Goal: Task Accomplishment & Management: Manage account settings

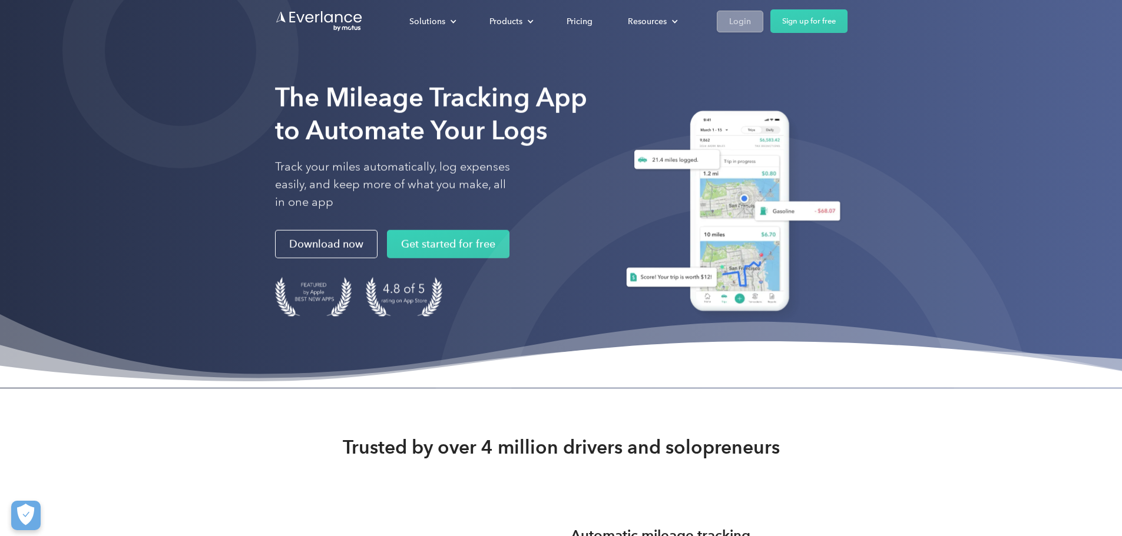
click at [751, 16] on div "Login" at bounding box center [740, 21] width 22 height 15
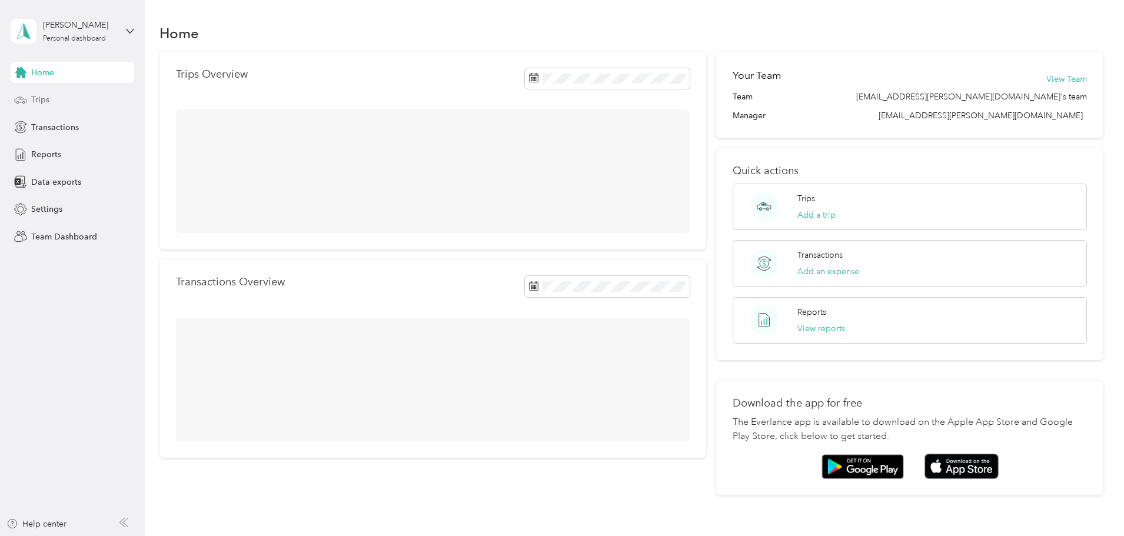
click at [42, 102] on span "Trips" at bounding box center [40, 100] width 18 height 12
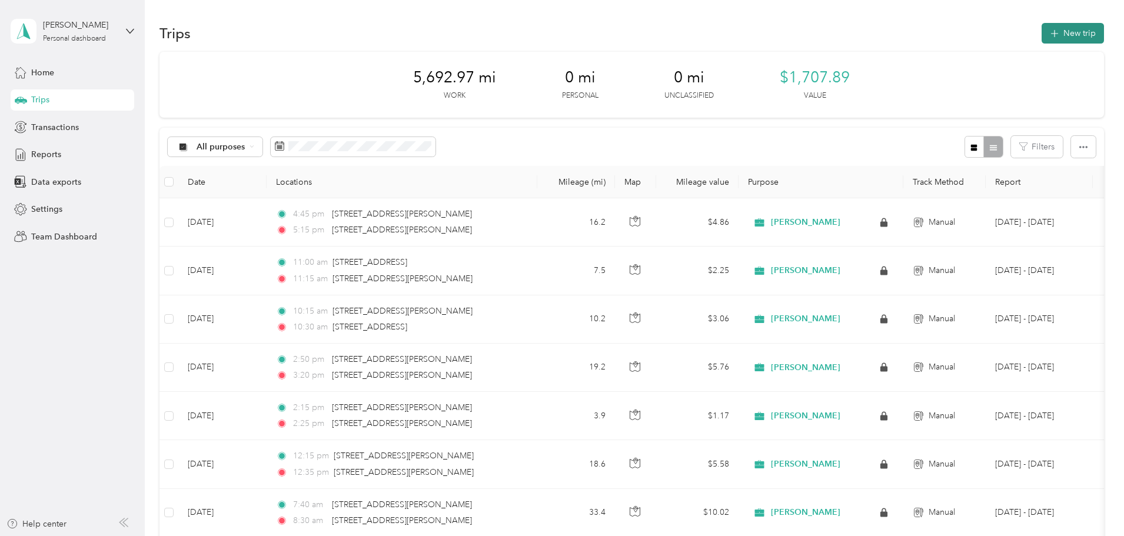
click at [1042, 35] on button "New trip" at bounding box center [1073, 33] width 62 height 21
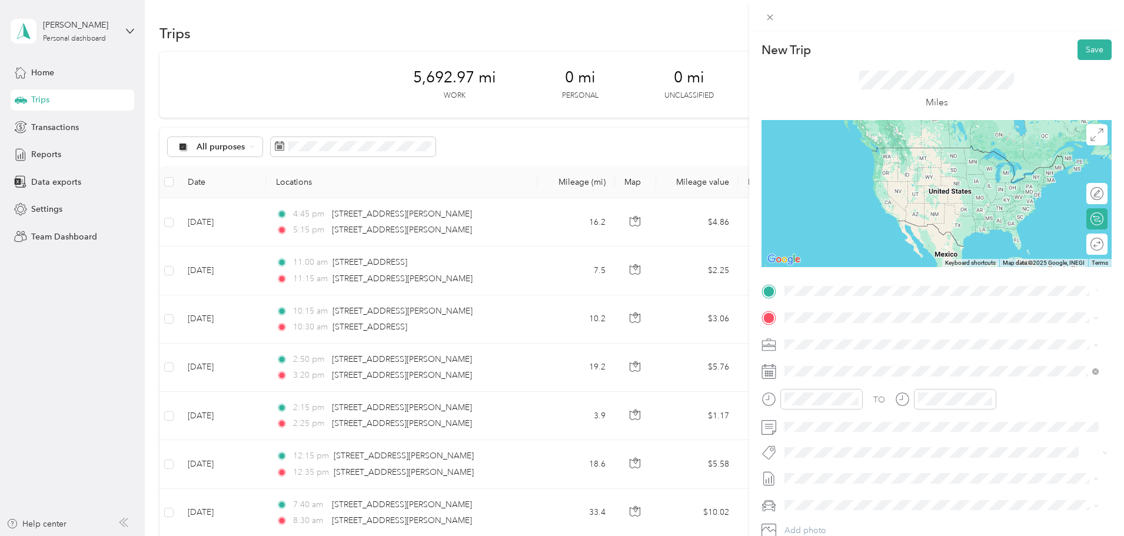
click at [840, 333] on span "[STREET_ADDRESS][PERSON_NAME][US_STATE]" at bounding box center [898, 331] width 183 height 11
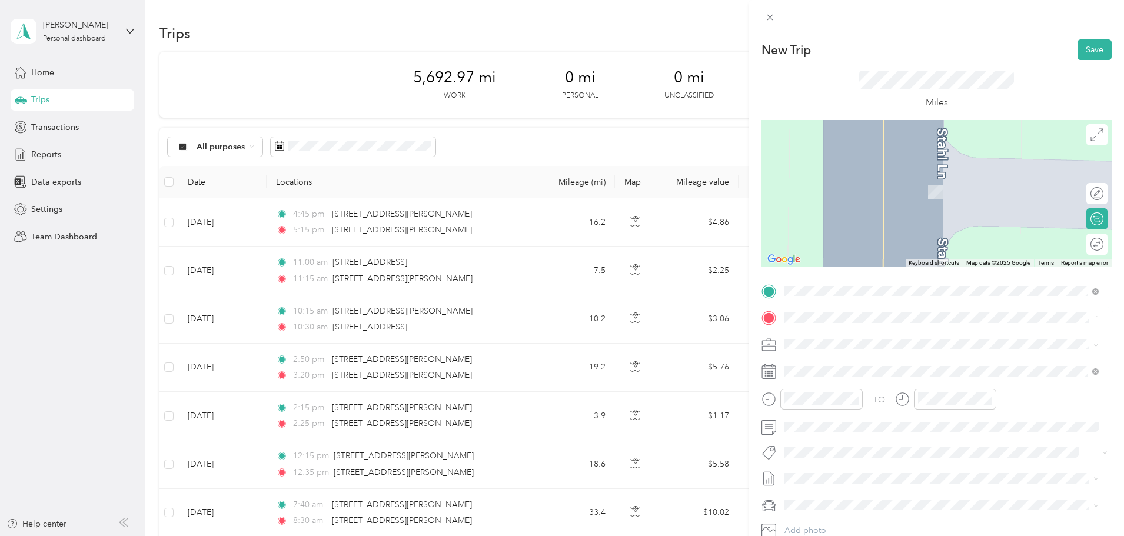
click at [839, 356] on span "[STREET_ADDRESS][PERSON_NAME][US_STATE]" at bounding box center [898, 360] width 183 height 11
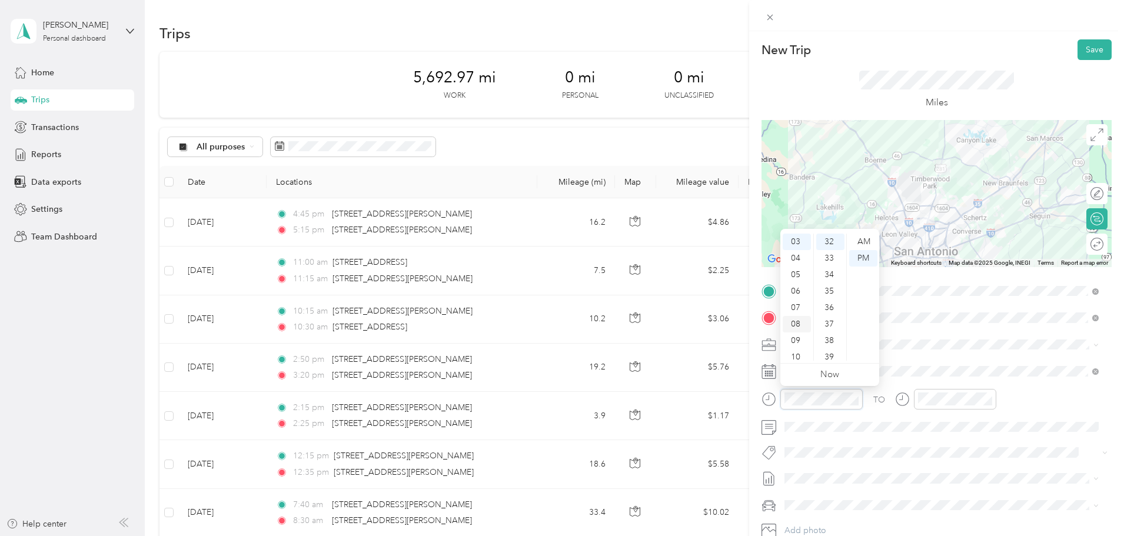
scroll to position [71, 0]
click at [793, 334] on div "10" at bounding box center [797, 336] width 28 height 16
click at [832, 263] on div "30" at bounding box center [831, 268] width 28 height 16
click at [864, 238] on div "AM" at bounding box center [864, 242] width 28 height 16
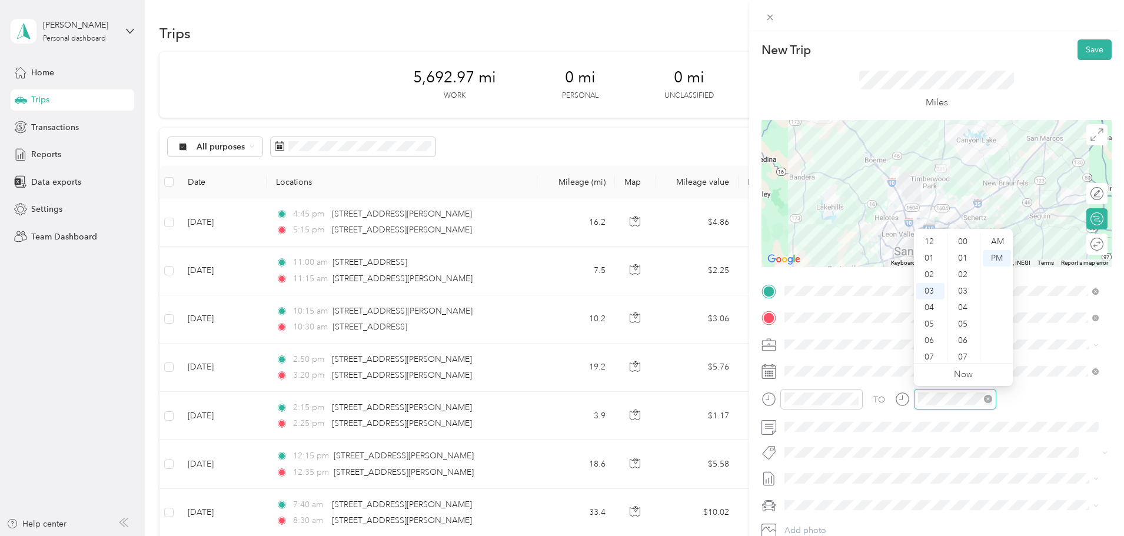
scroll to position [528, 0]
click at [929, 357] on div "10" at bounding box center [931, 357] width 28 height 16
click at [963, 305] on div "50" at bounding box center [964, 303] width 28 height 16
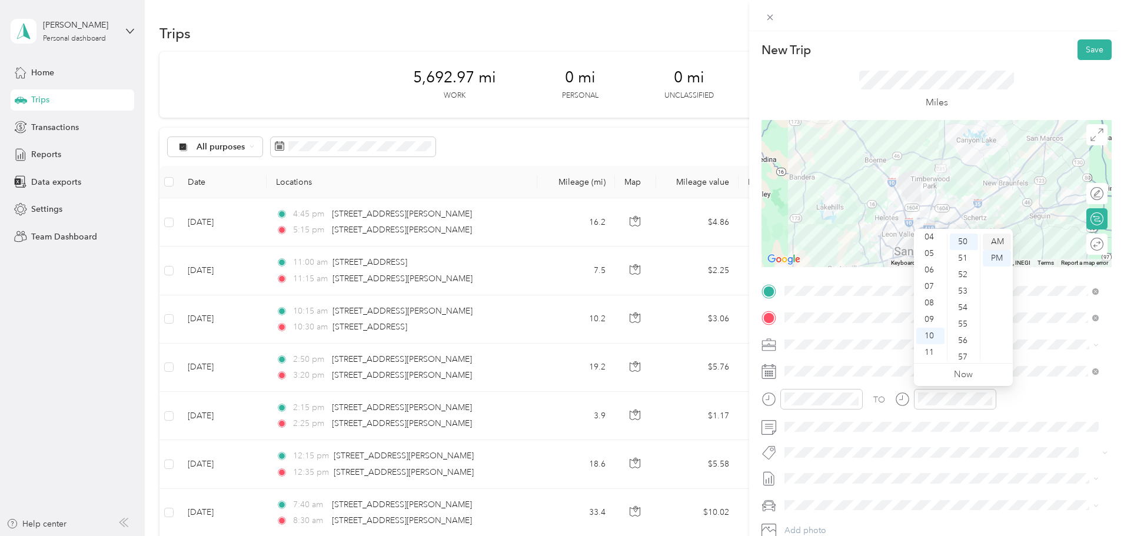
click at [993, 237] on div "AM" at bounding box center [997, 242] width 28 height 16
click at [1092, 51] on button "Save" at bounding box center [1095, 49] width 34 height 21
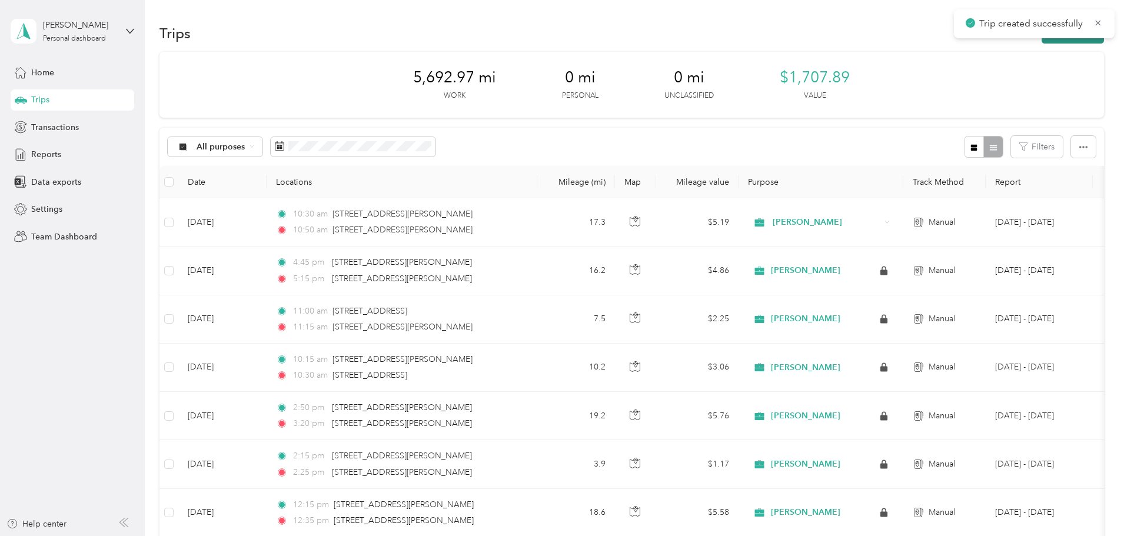
click at [1042, 42] on button "New trip" at bounding box center [1073, 33] width 62 height 21
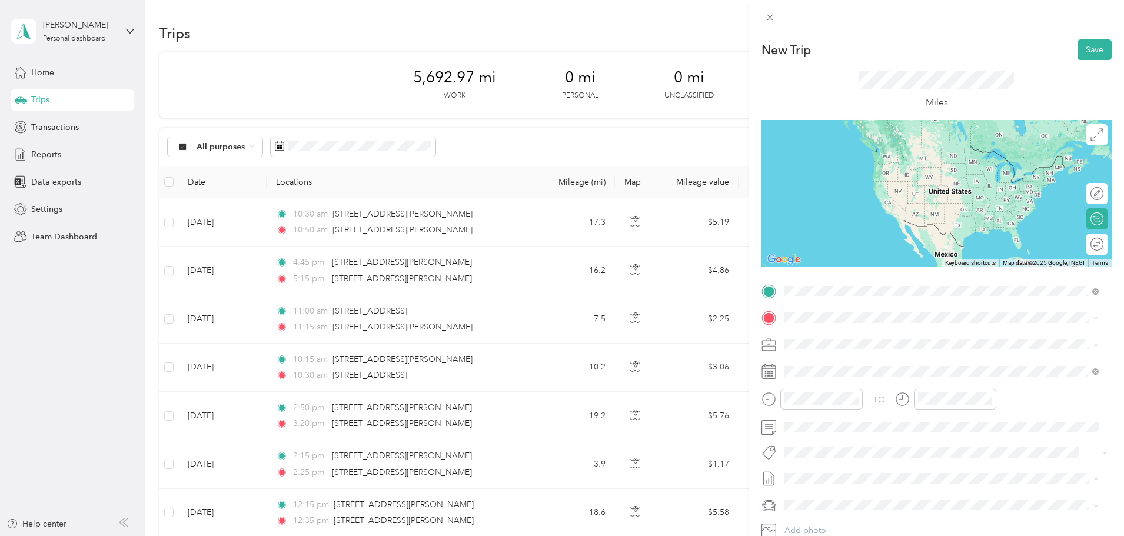
click at [842, 330] on span "[STREET_ADDRESS][PERSON_NAME][US_STATE]" at bounding box center [898, 334] width 183 height 11
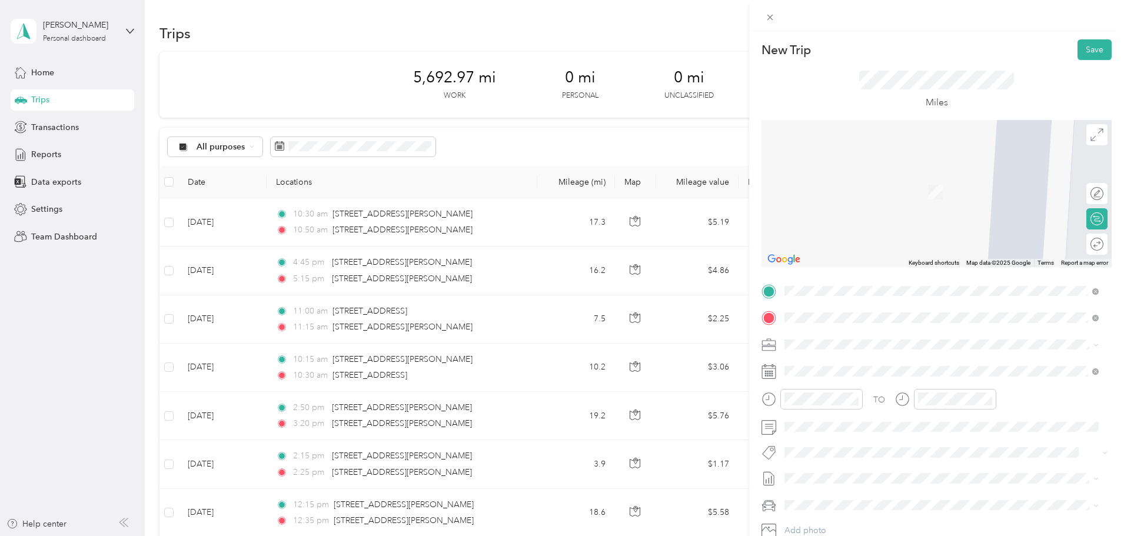
click at [888, 366] on span "[STREET_ADDRESS][PERSON_NAME][US_STATE]" at bounding box center [898, 360] width 183 height 11
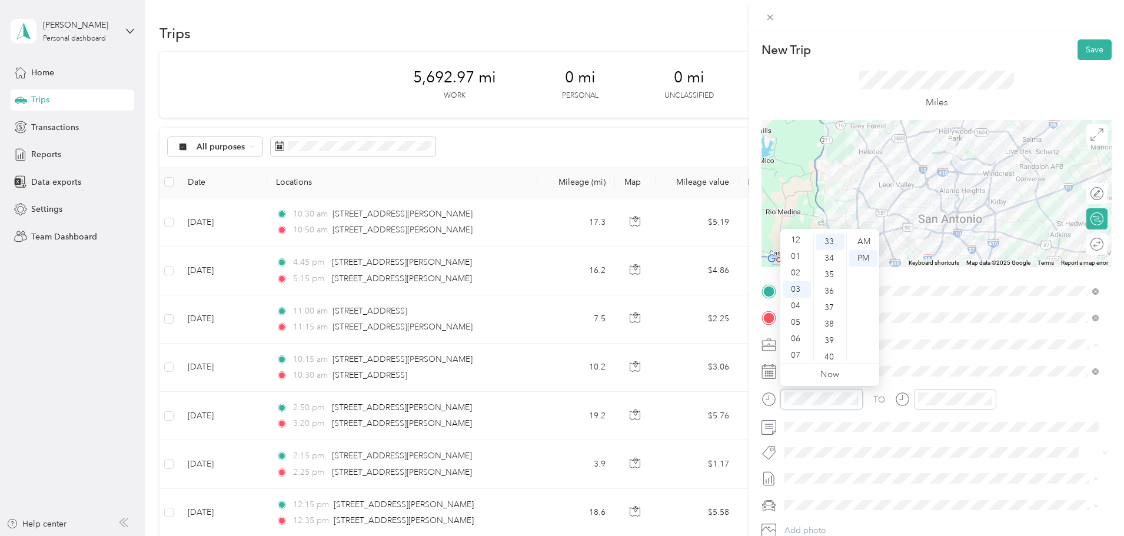
scroll to position [0, 0]
click at [794, 253] on div "01" at bounding box center [797, 258] width 28 height 16
click at [832, 238] on div "00" at bounding box center [831, 242] width 28 height 16
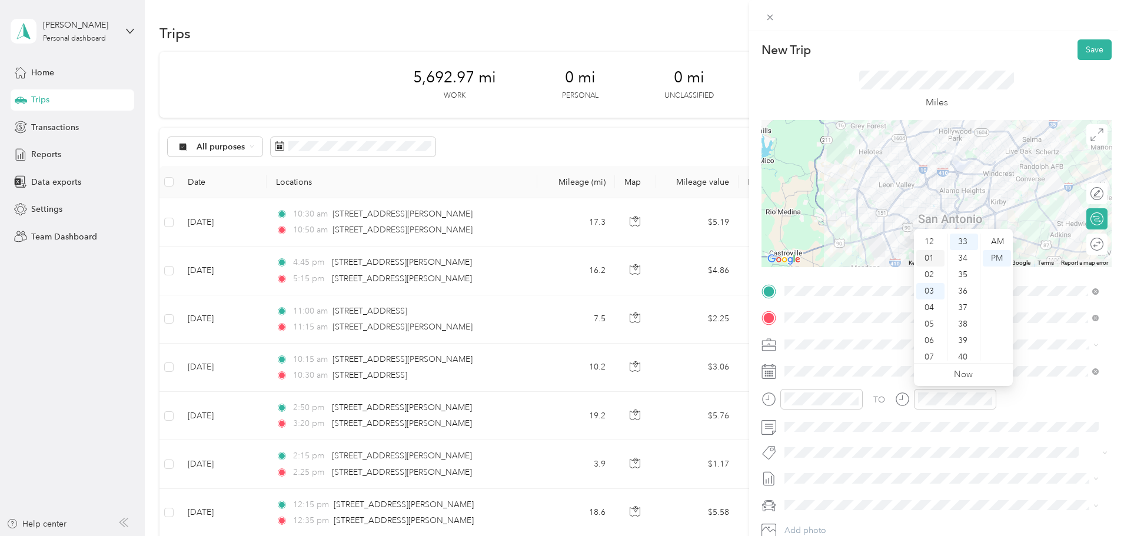
click at [932, 258] on div "01" at bounding box center [931, 258] width 28 height 16
click at [961, 276] on div "35" at bounding box center [964, 275] width 28 height 16
click at [1093, 53] on button "Save" at bounding box center [1095, 49] width 34 height 21
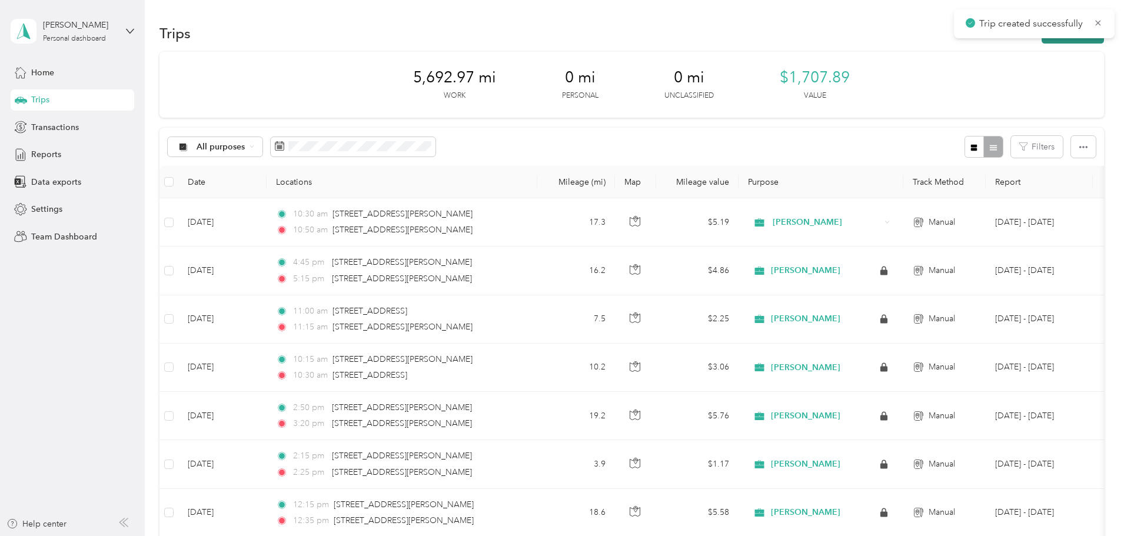
click at [1042, 43] on button "New trip" at bounding box center [1073, 33] width 62 height 21
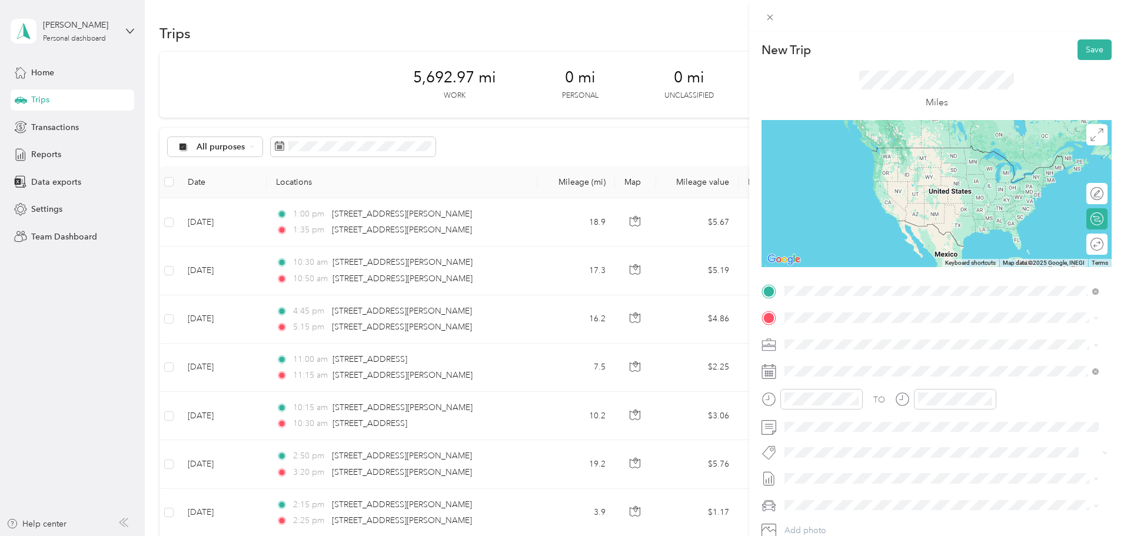
click at [849, 337] on span "[STREET_ADDRESS][PERSON_NAME][US_STATE]" at bounding box center [898, 334] width 183 height 11
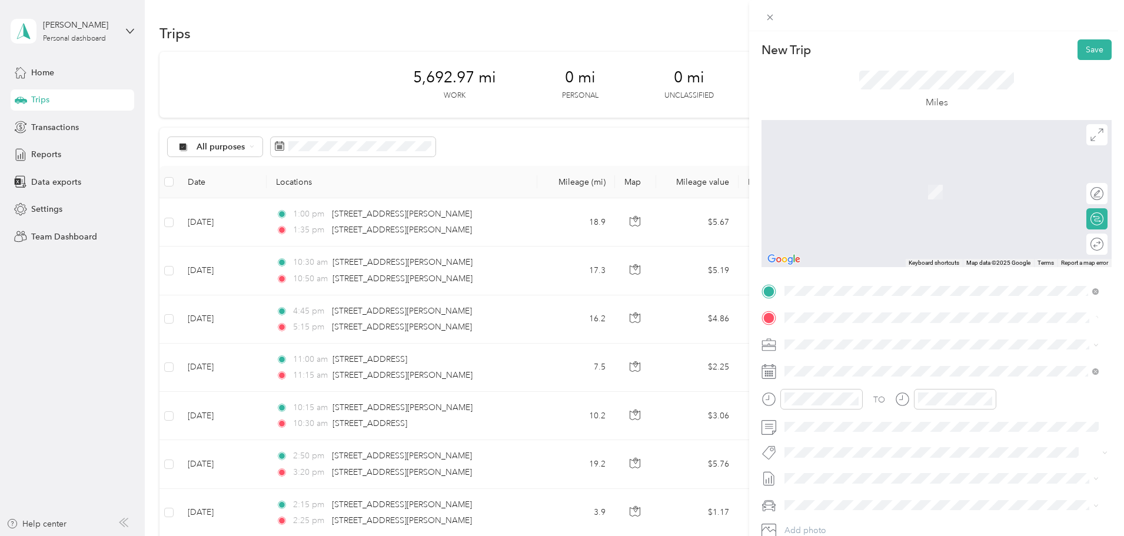
click at [838, 360] on span "[STREET_ADDRESS][US_STATE]" at bounding box center [866, 360] width 118 height 11
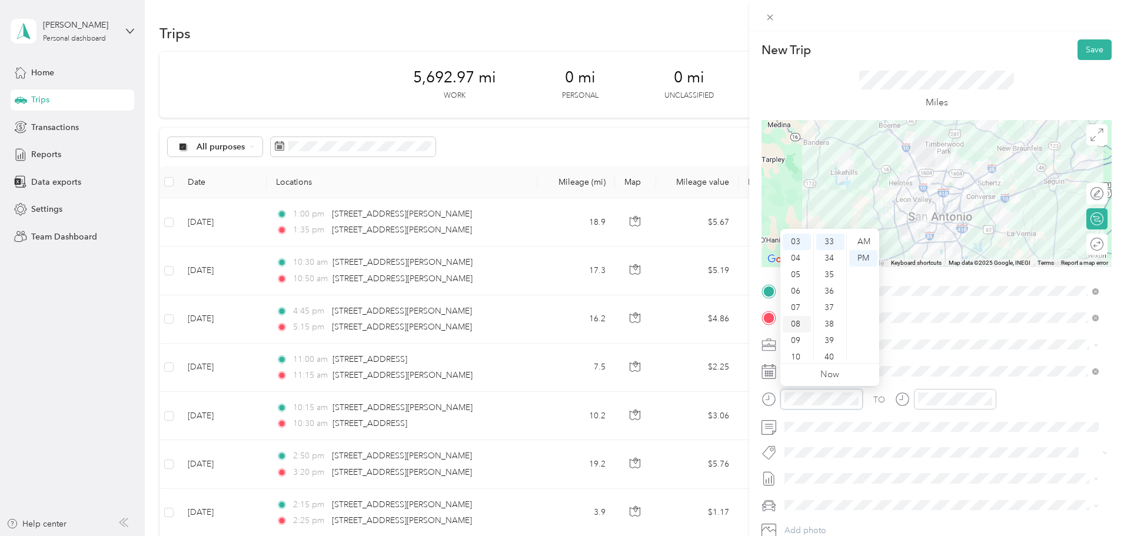
scroll to position [0, 0]
click at [797, 259] on div "01" at bounding box center [797, 258] width 28 height 16
click at [831, 343] on div "50" at bounding box center [831, 345] width 28 height 16
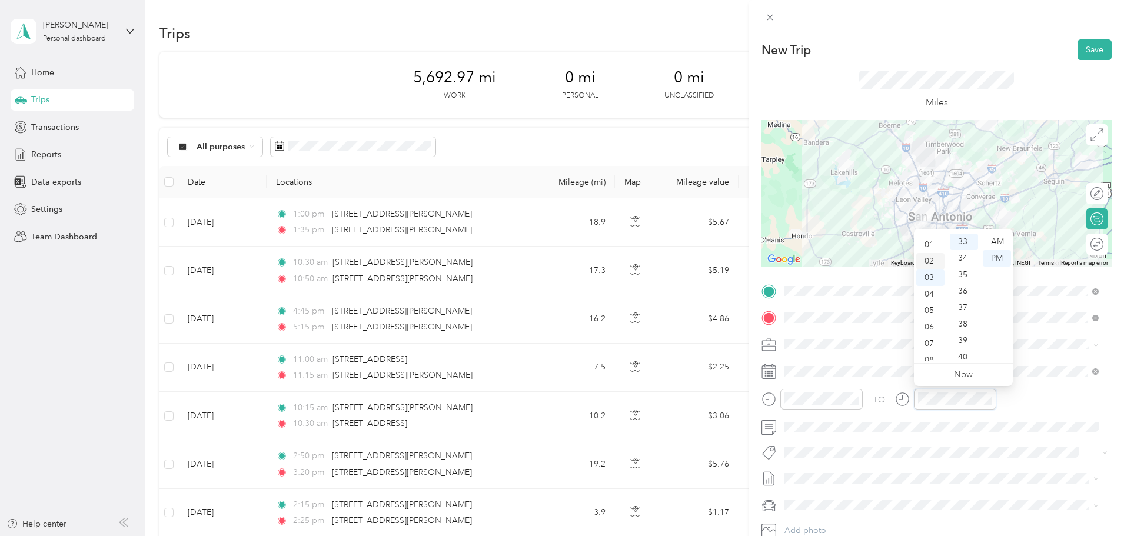
scroll to position [0, 0]
click at [932, 275] on div "02" at bounding box center [931, 275] width 28 height 16
click at [959, 261] on div "20" at bounding box center [964, 263] width 28 height 16
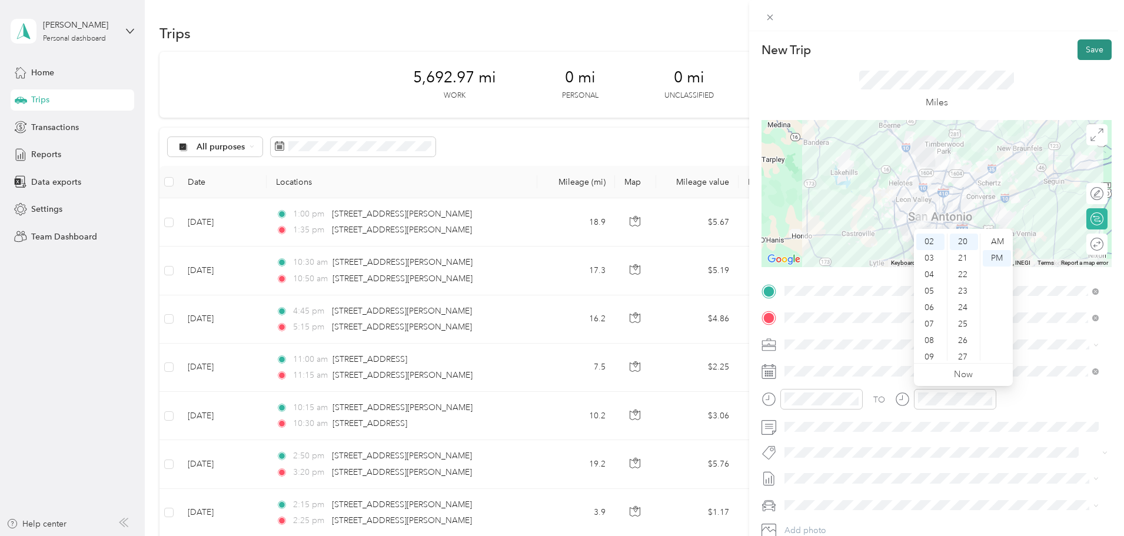
click at [1088, 48] on button "Save" at bounding box center [1095, 49] width 34 height 21
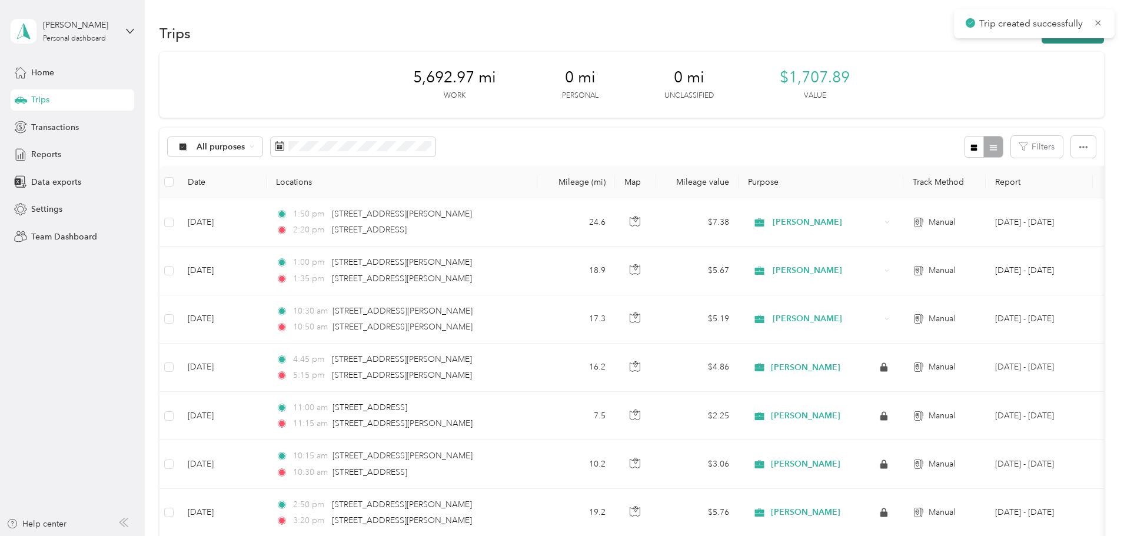
click at [1042, 42] on button "New trip" at bounding box center [1073, 33] width 62 height 21
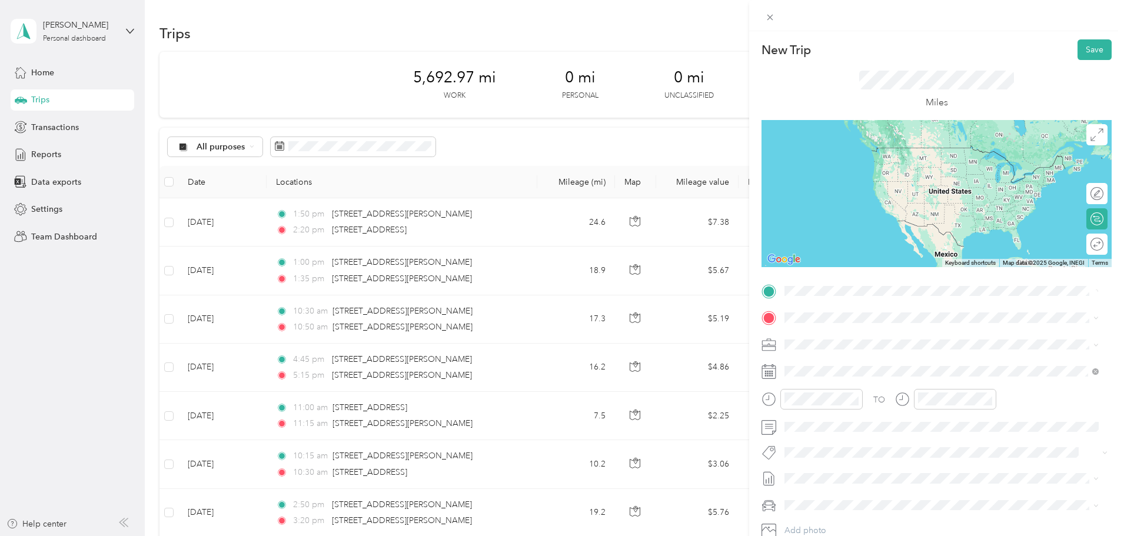
click at [817, 334] on span "[STREET_ADDRESS][US_STATE]" at bounding box center [866, 334] width 118 height 11
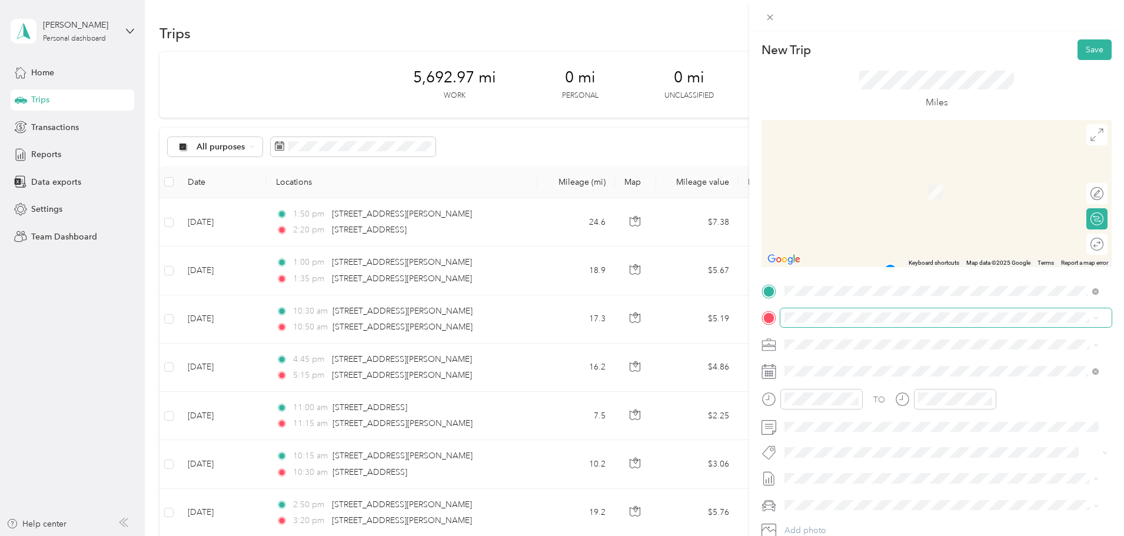
click at [796, 324] on span at bounding box center [946, 317] width 331 height 19
click at [825, 359] on span "[STREET_ADDRESS][PERSON_NAME][US_STATE]" at bounding box center [898, 360] width 183 height 11
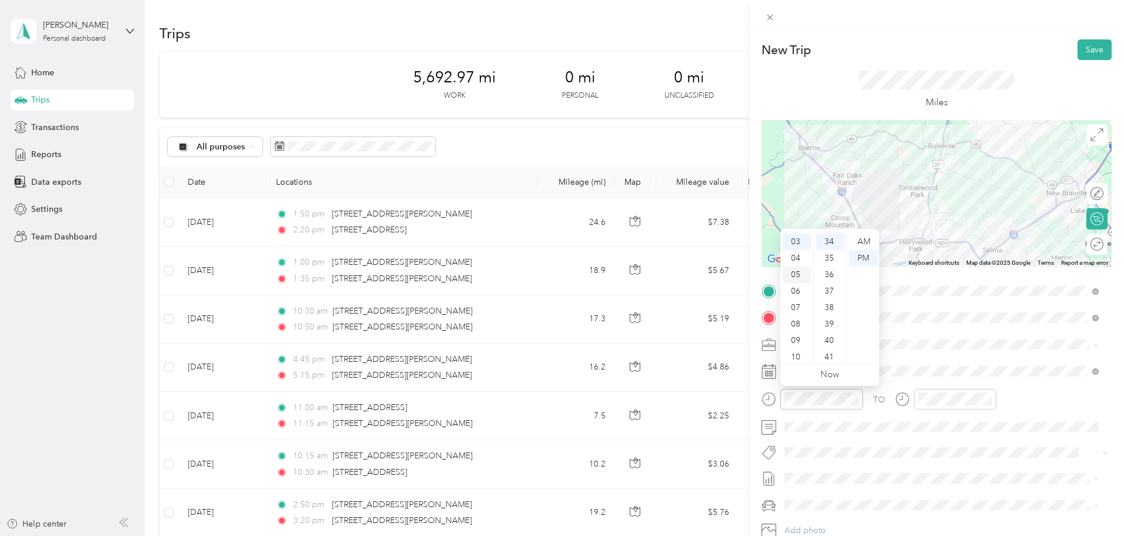
scroll to position [0, 0]
click at [800, 276] on div "02" at bounding box center [797, 275] width 28 height 16
click at [830, 329] on div "50" at bounding box center [831, 329] width 28 height 16
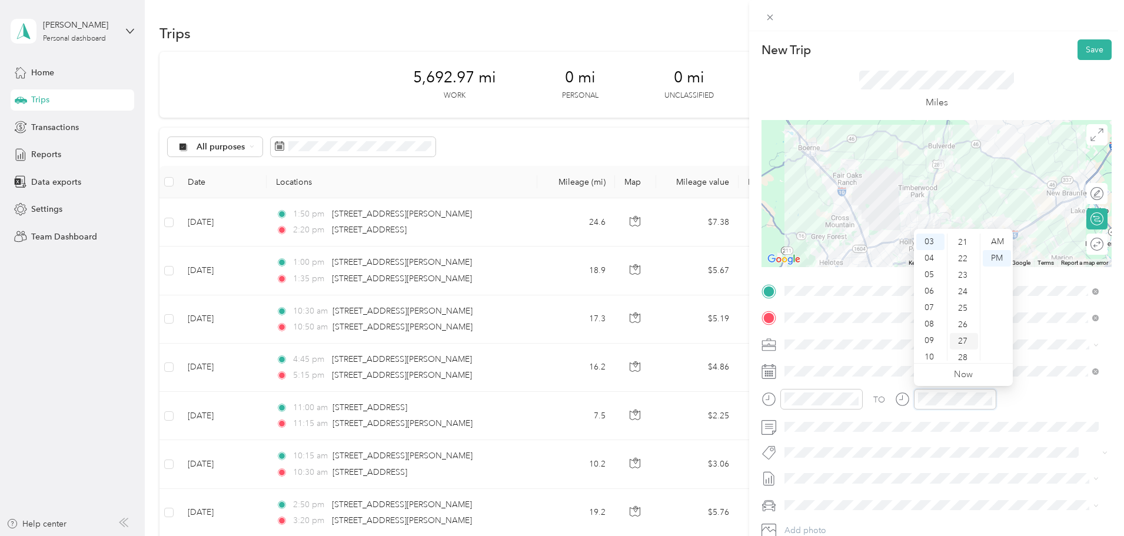
scroll to position [325, 0]
click at [960, 244] on div "20" at bounding box center [964, 246] width 28 height 16
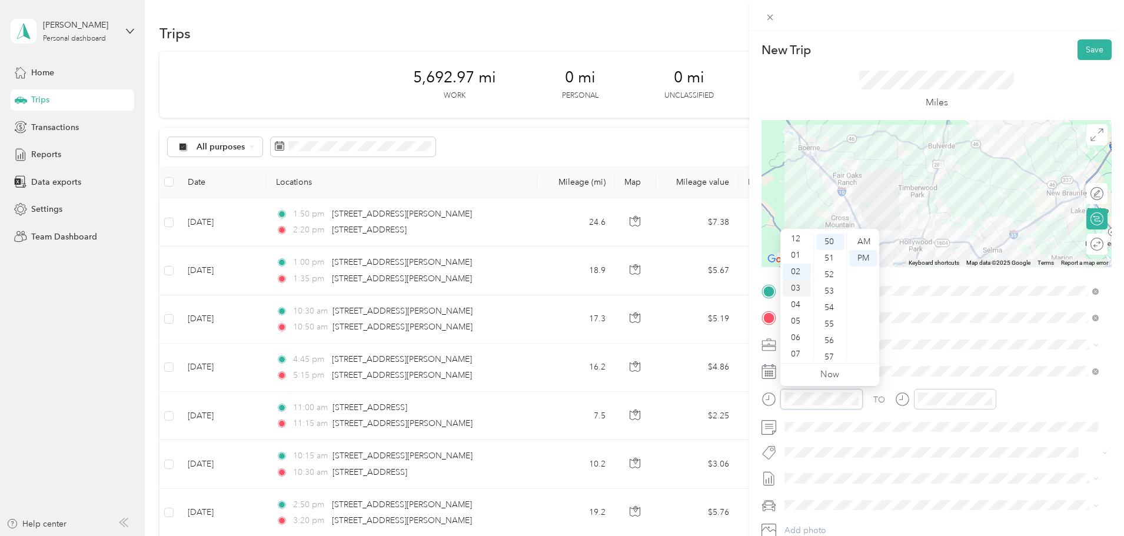
scroll to position [0, 0]
click at [800, 287] on div "03" at bounding box center [797, 291] width 28 height 16
click at [826, 238] on div "00" at bounding box center [831, 242] width 28 height 16
click at [1091, 43] on button "Save" at bounding box center [1095, 49] width 34 height 21
